Goal: Information Seeking & Learning: Learn about a topic

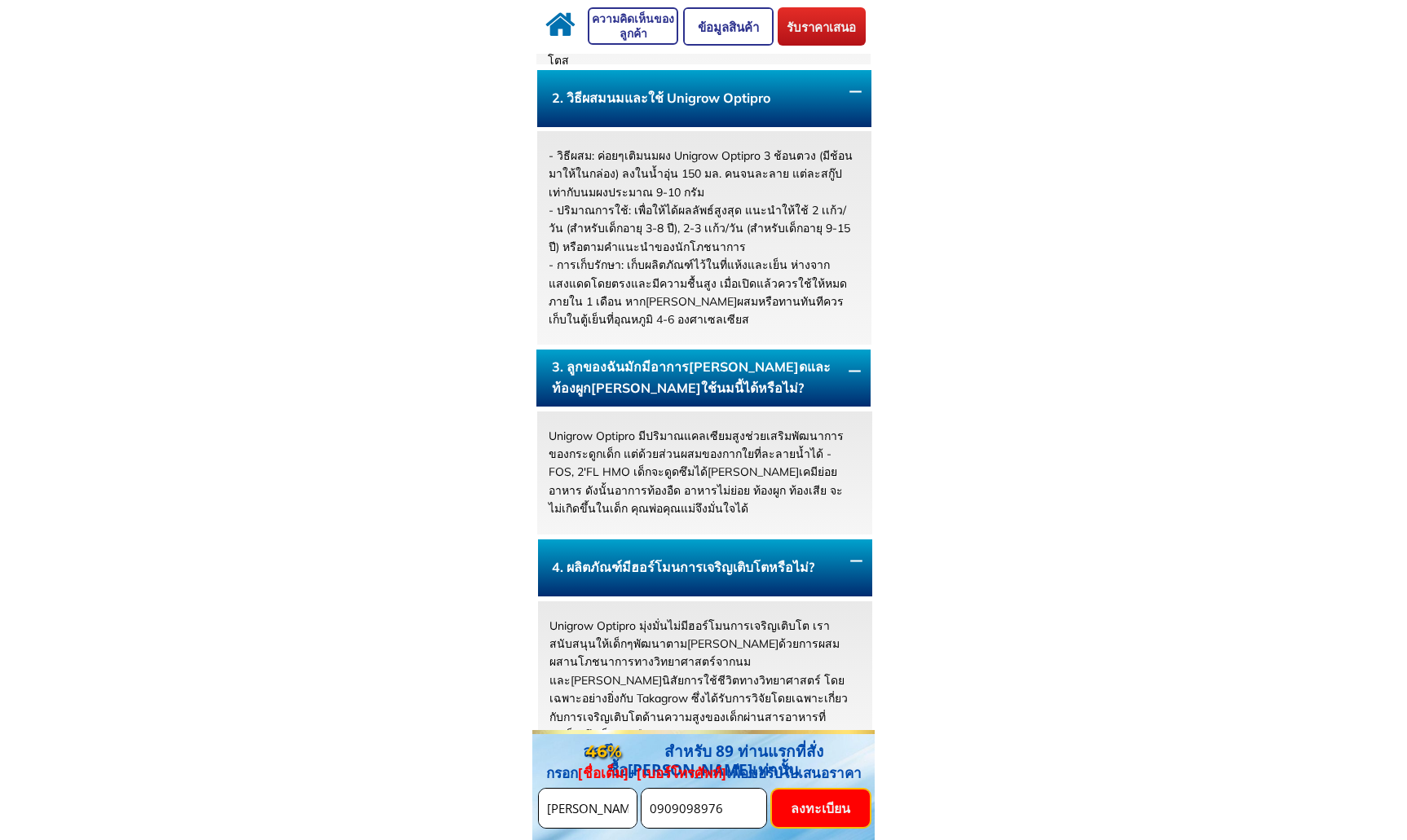
scroll to position [8602, 0]
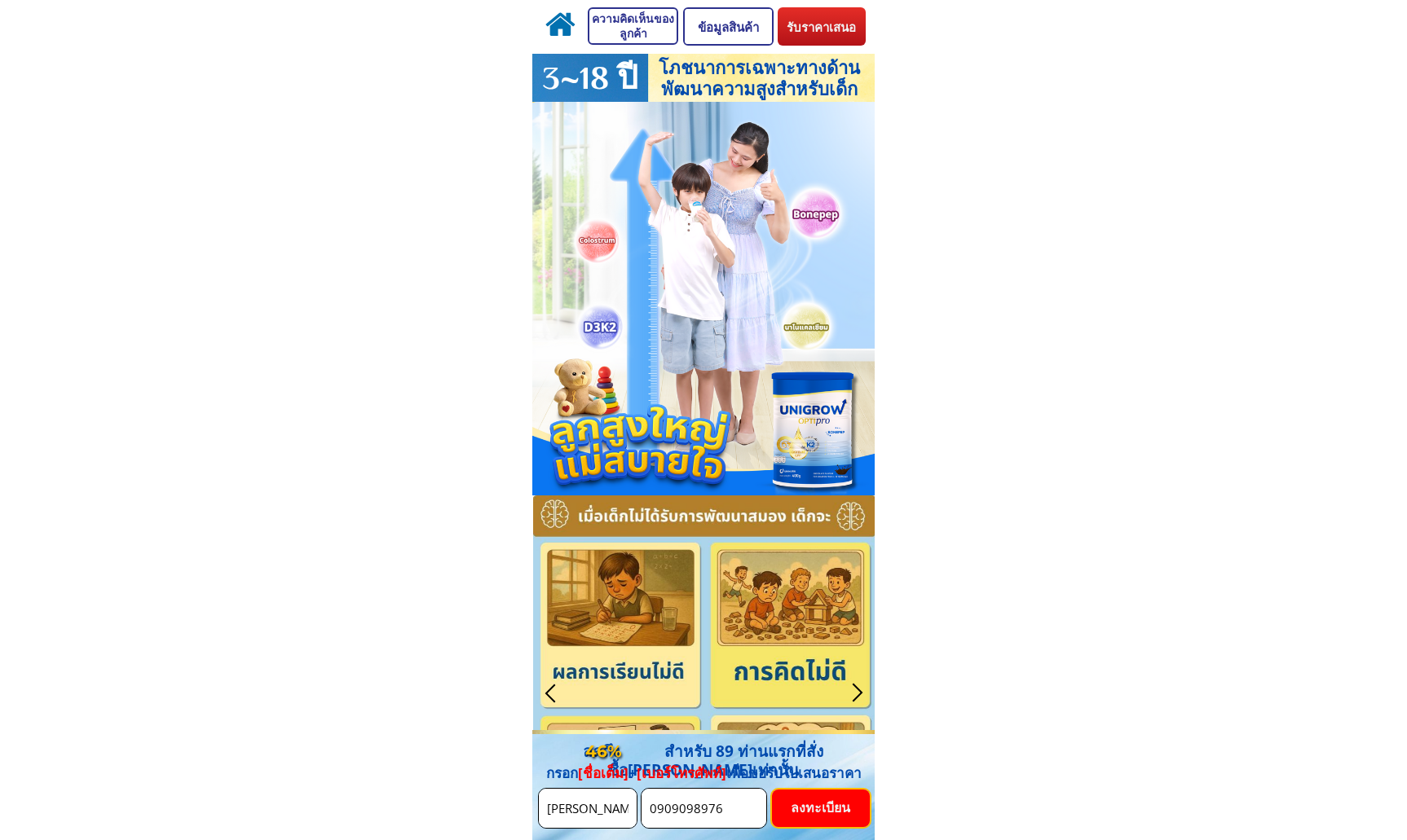
drag, startPoint x: 941, startPoint y: 121, endPoint x: 933, endPoint y: 119, distance: 8.2
